Goal: Check status: Check status

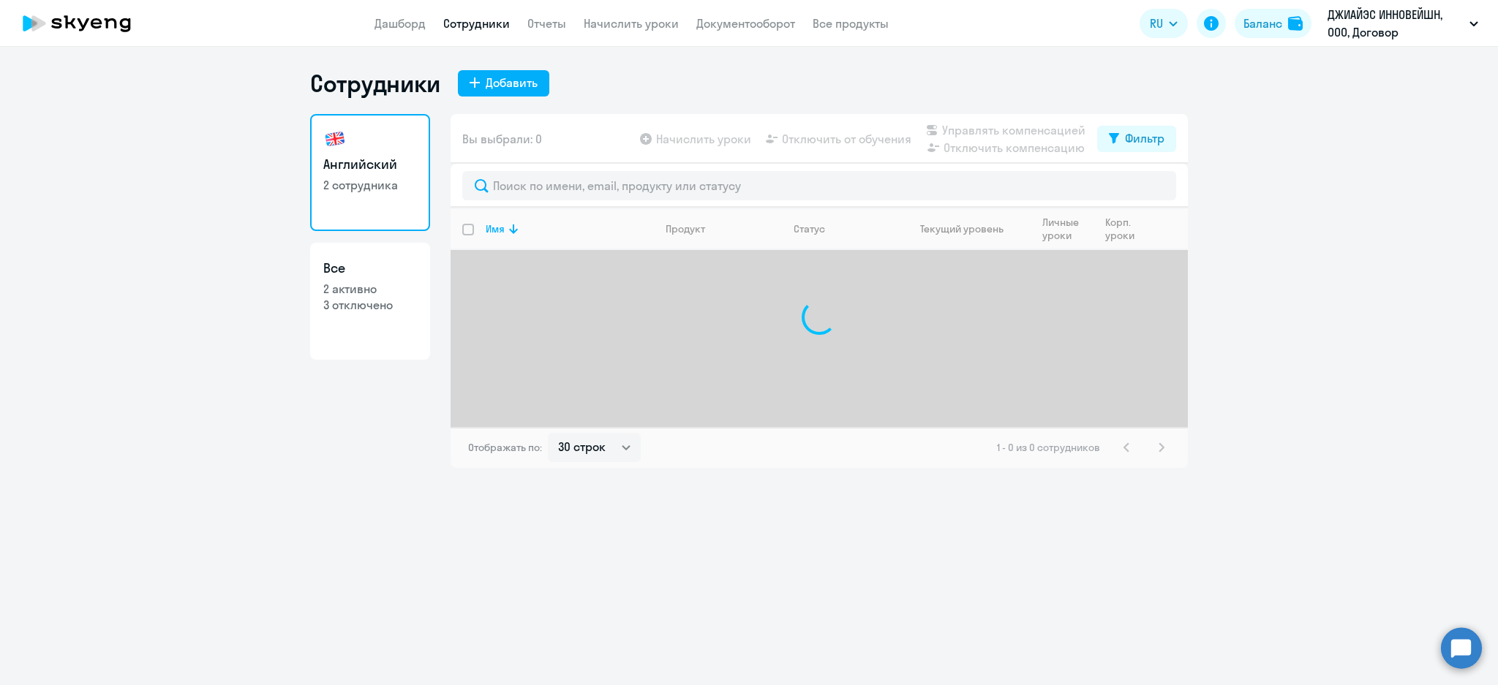
select select "30"
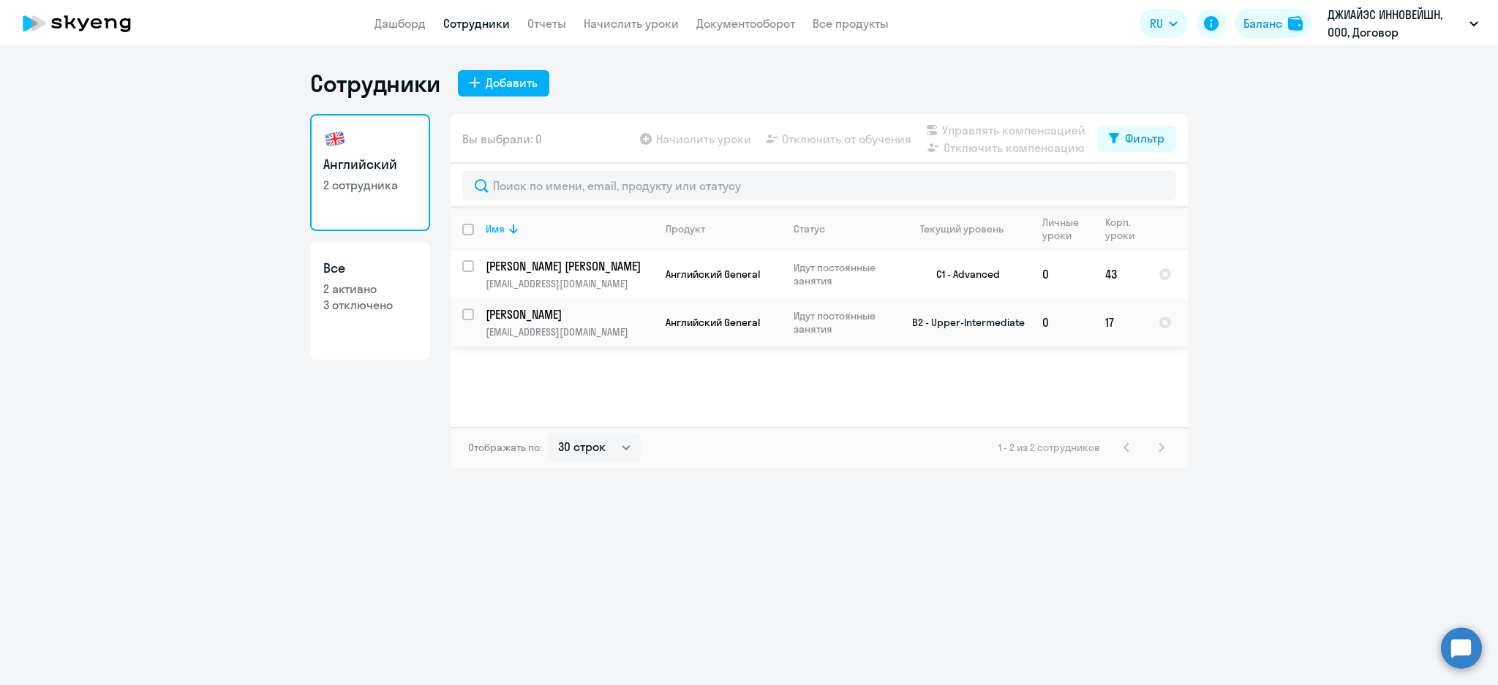
drag, startPoint x: 589, startPoint y: 304, endPoint x: 636, endPoint y: 326, distance: 52.4
click at [589, 303] on td "[PERSON_NAME] [PERSON_NAME][EMAIL_ADDRESS][DOMAIN_NAME]" at bounding box center [564, 322] width 180 height 48
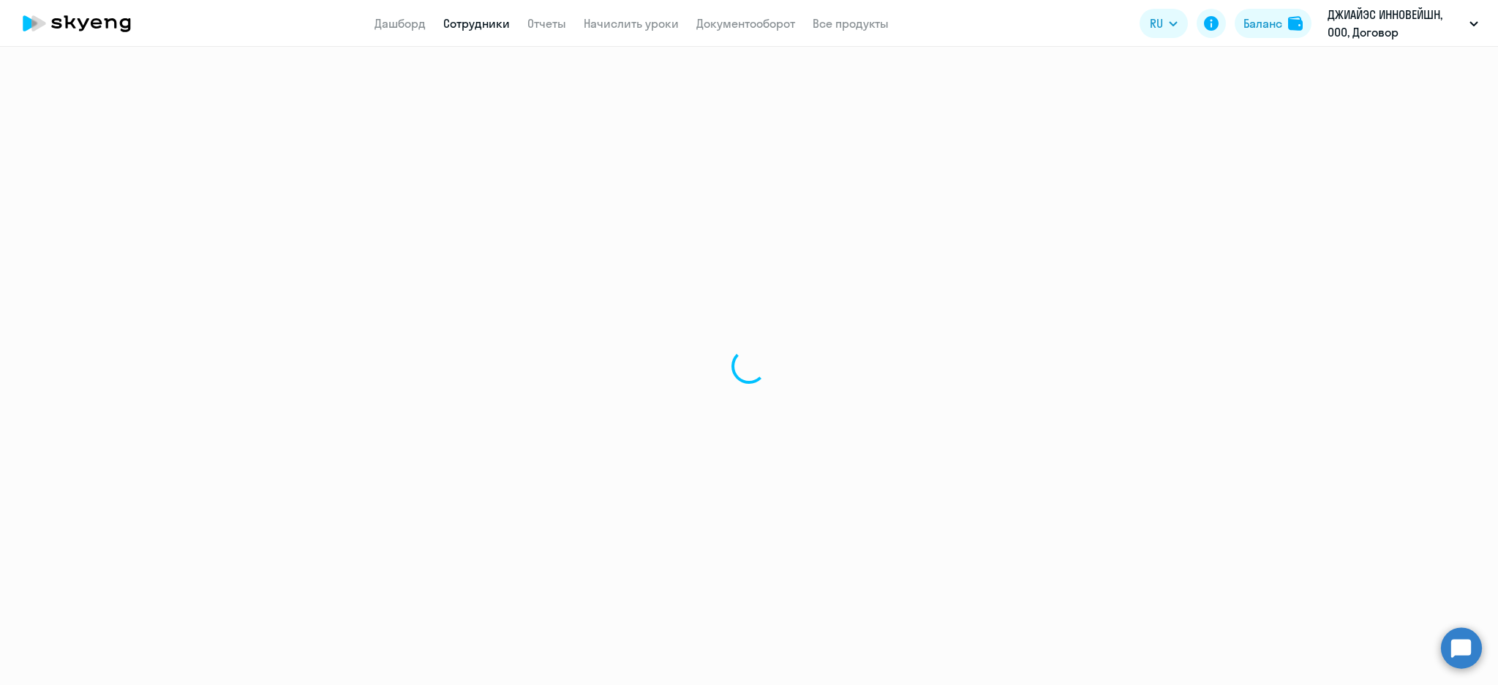
select select "english"
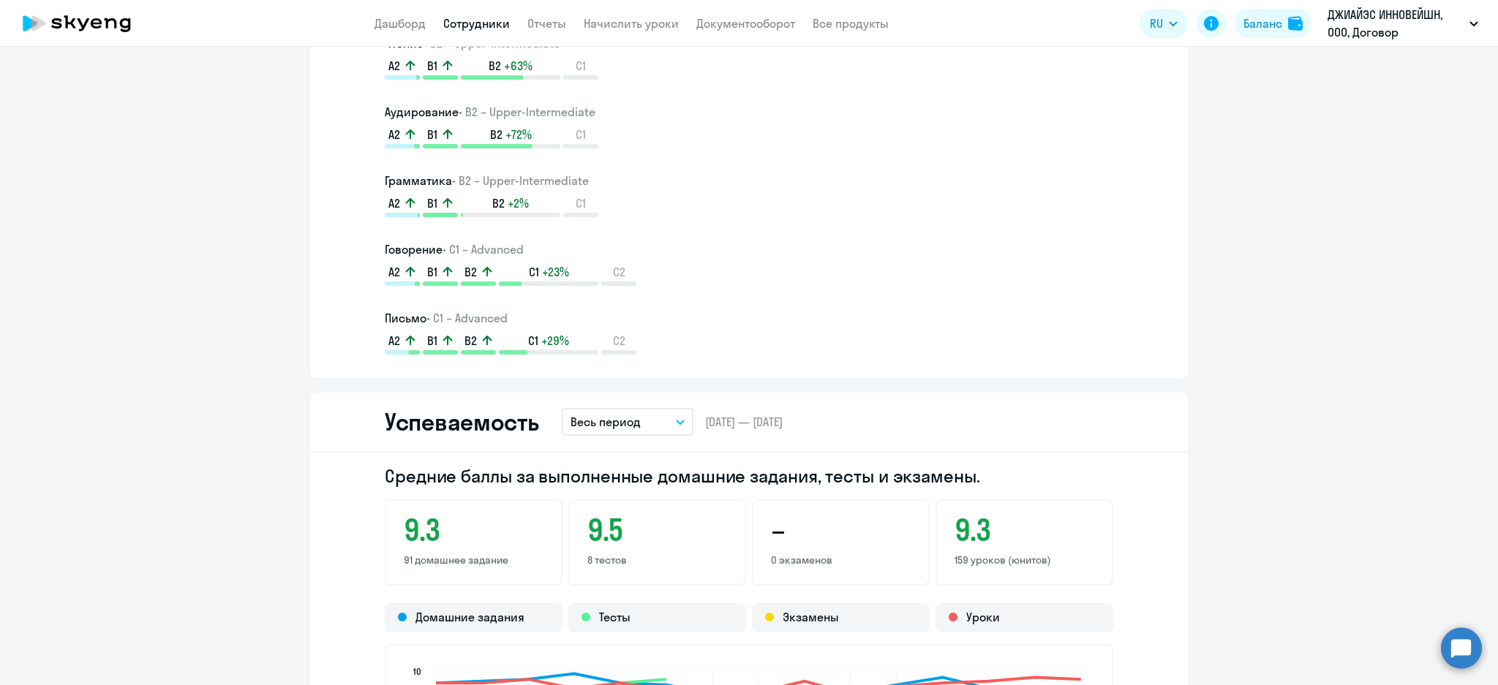
scroll to position [1657, 0]
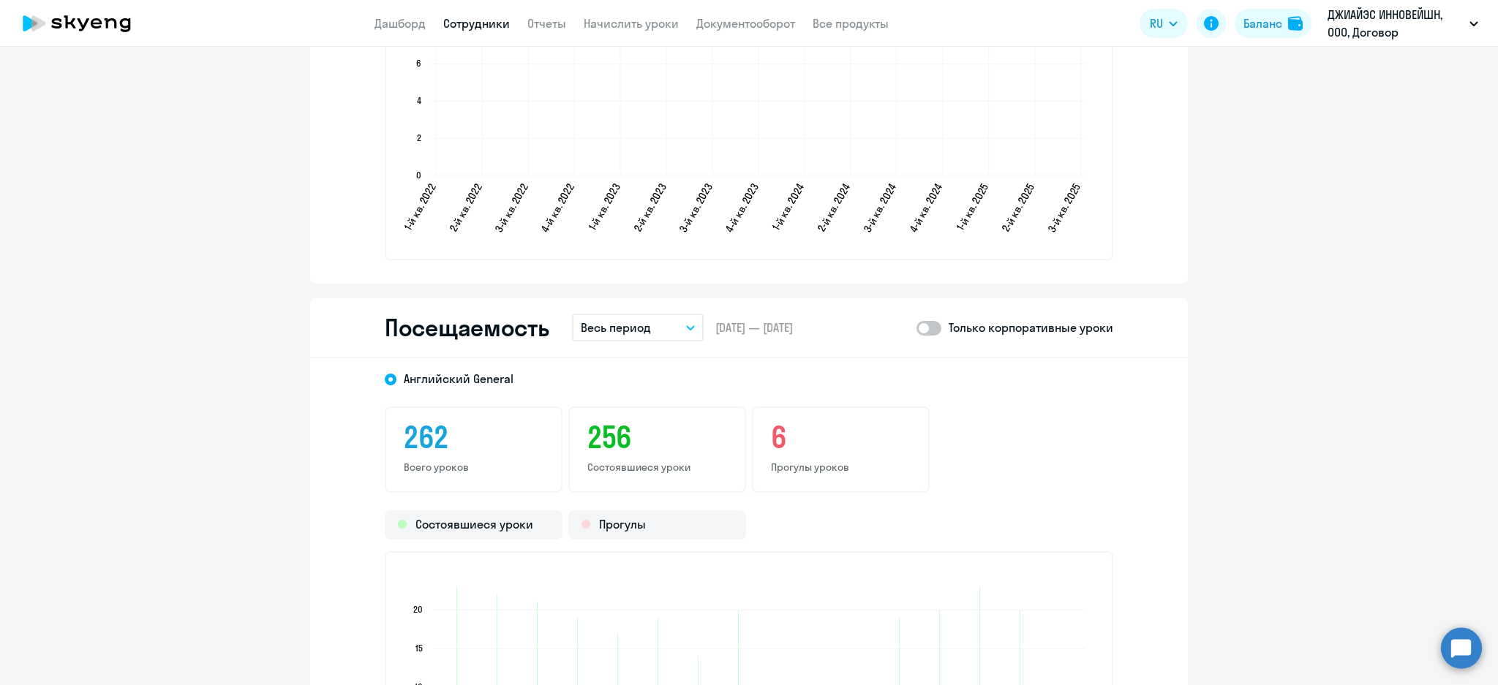
click at [649, 327] on button "Весь период" at bounding box center [638, 328] width 132 height 28
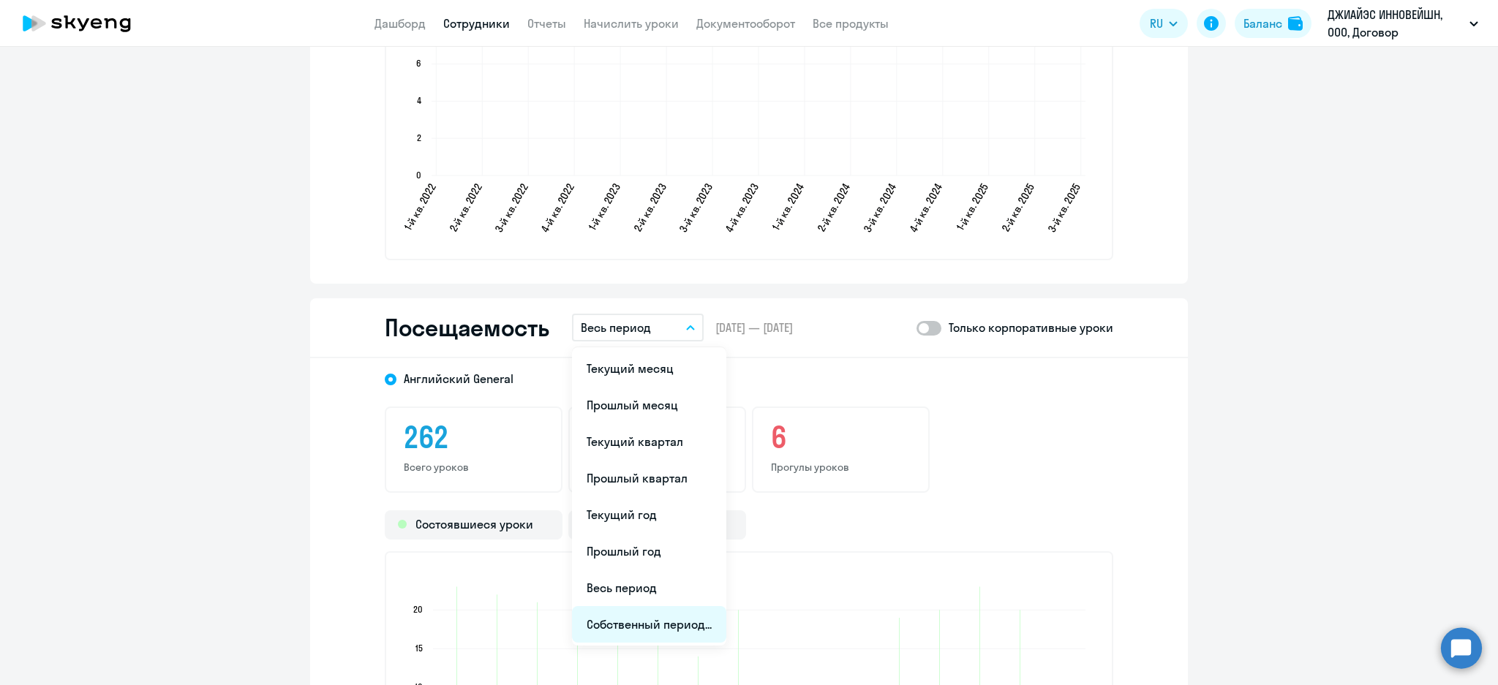
click at [663, 612] on li "Собственный период..." at bounding box center [649, 624] width 154 height 37
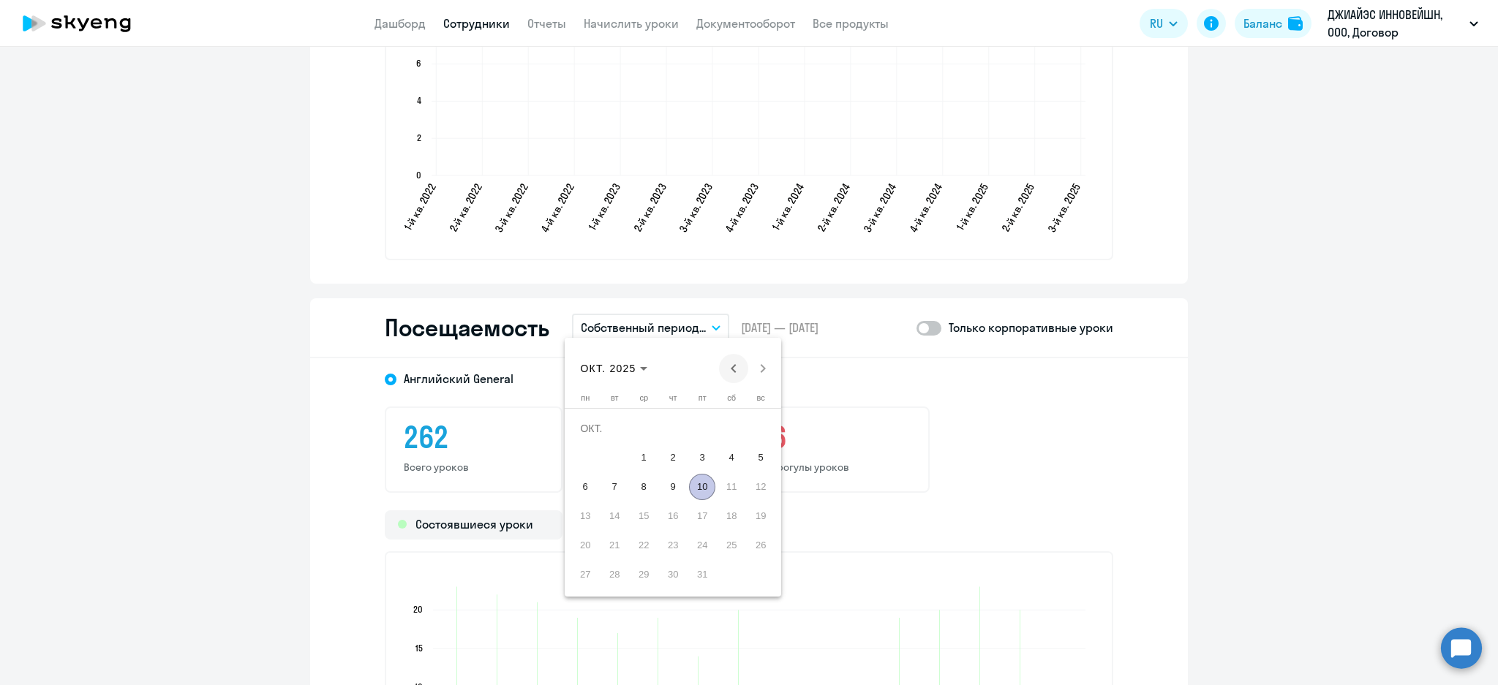
click at [731, 366] on span "Previous month" at bounding box center [733, 368] width 29 height 29
click at [764, 437] on span "1" at bounding box center [760, 428] width 26 height 26
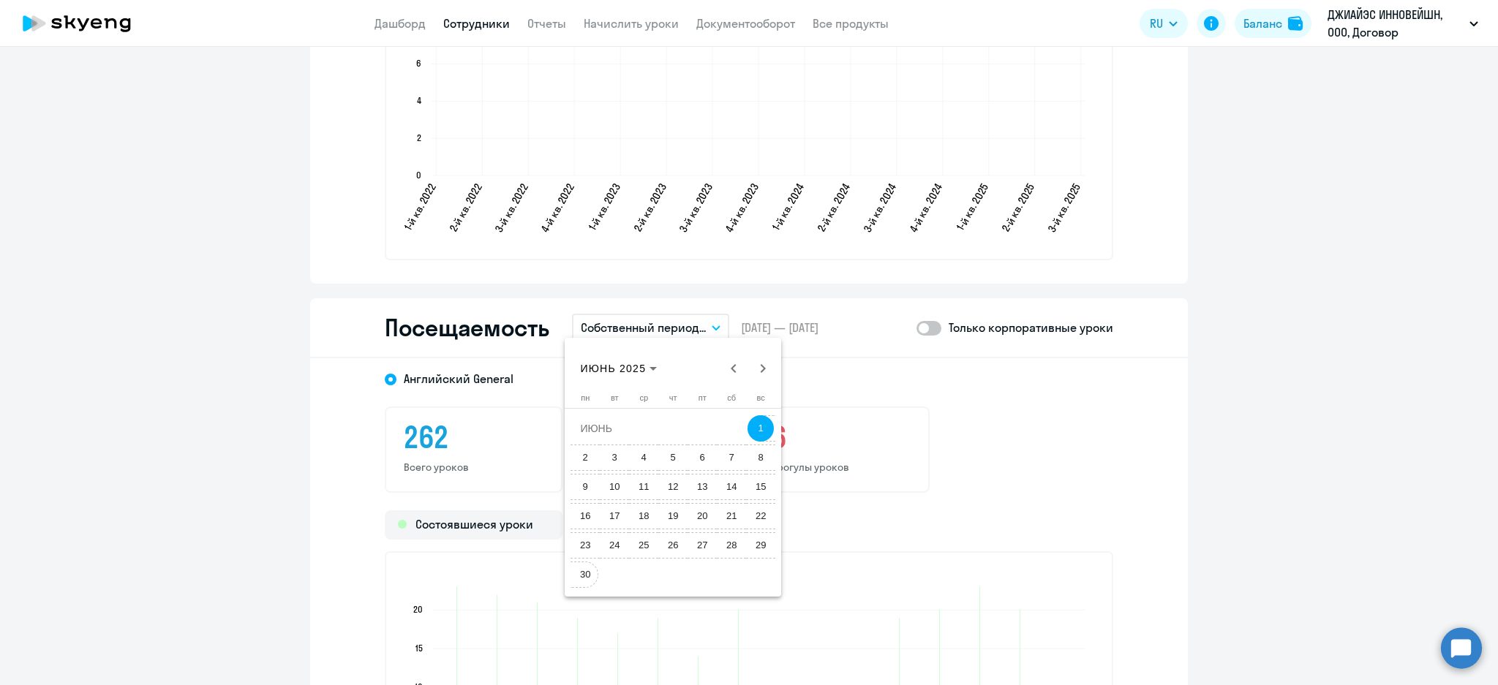
click at [581, 567] on span "30" at bounding box center [585, 575] width 26 height 26
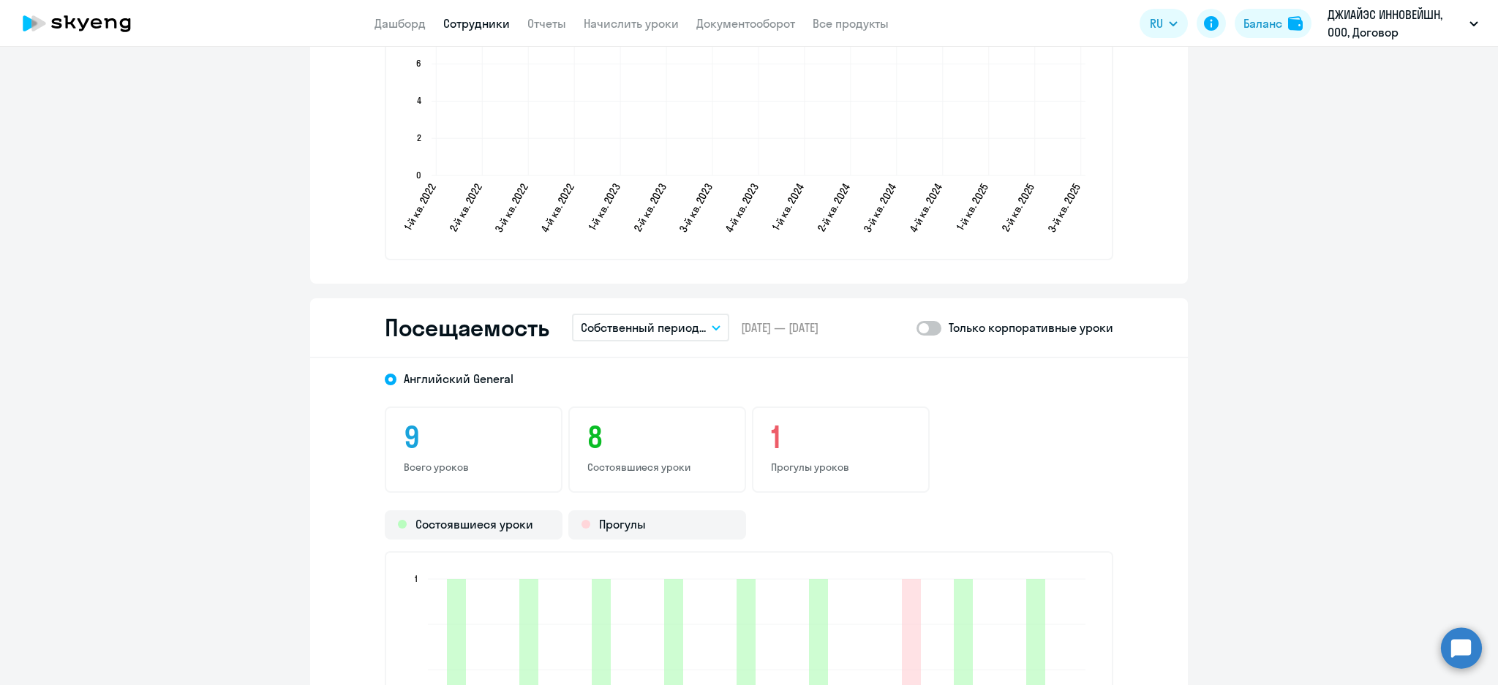
click at [933, 333] on div "Посещаемость Собственный период... Текущий месяц Прошлый месяц Текущий квартал …" at bounding box center [749, 328] width 878 height 60
click at [927, 321] on span at bounding box center [928, 328] width 25 height 15
click at [916, 328] on input "checkbox" at bounding box center [916, 328] width 1 height 1
checkbox input "true"
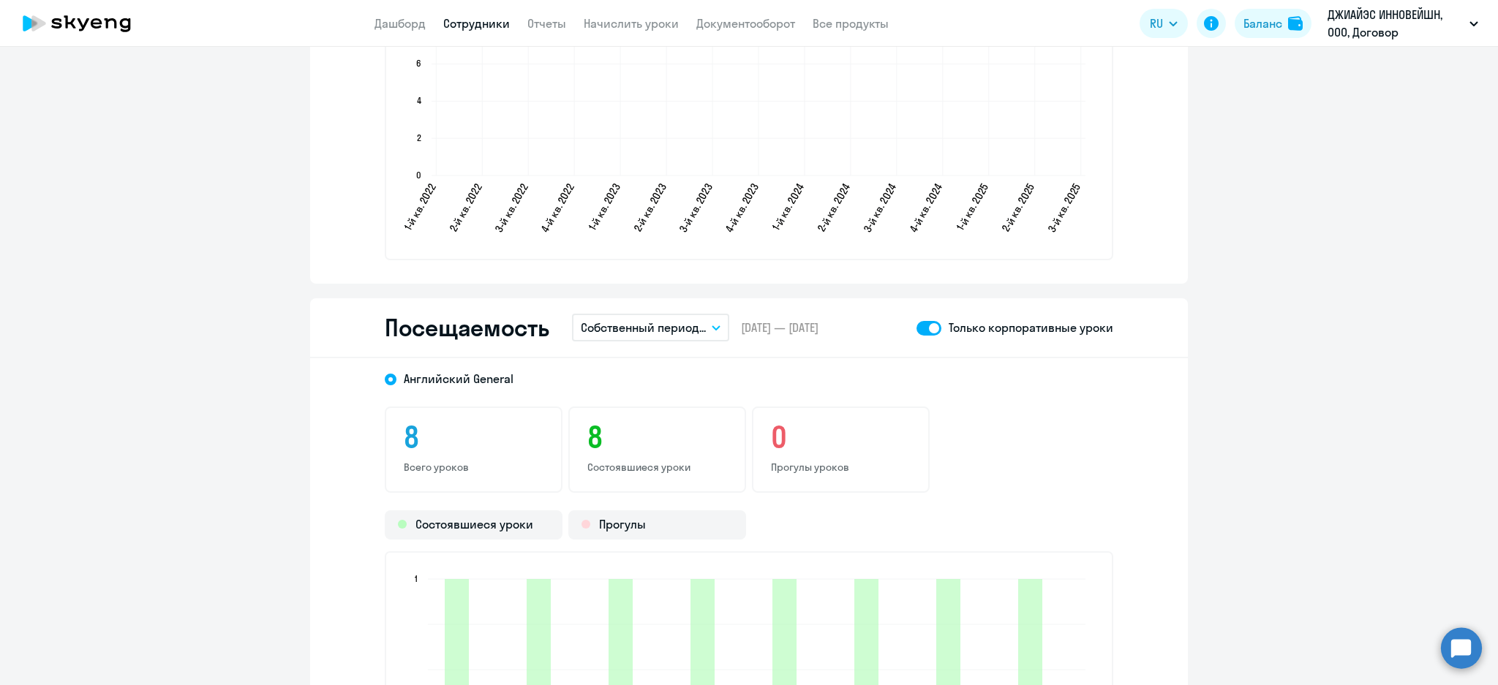
click at [1033, 389] on div "[DEMOGRAPHIC_DATA] General 8 Всего уроков 8 Состоявшиеся уроки 0 Прогулы уроков…" at bounding box center [749, 615] width 878 height 515
click at [1028, 407] on div "8 Всего уроков 8 Состоявшиеся уроки 0 [PERSON_NAME]" at bounding box center [749, 450] width 728 height 86
